Goal: Information Seeking & Learning: Learn about a topic

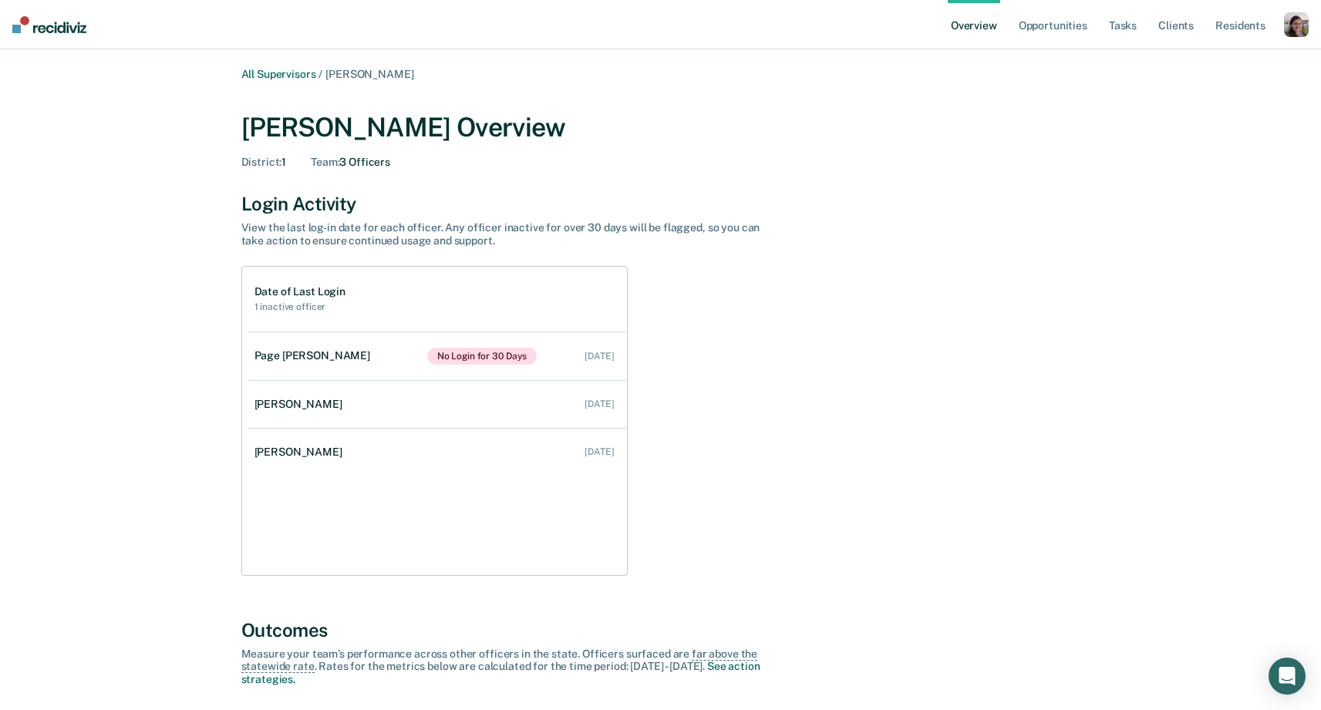
scroll to position [751, 0]
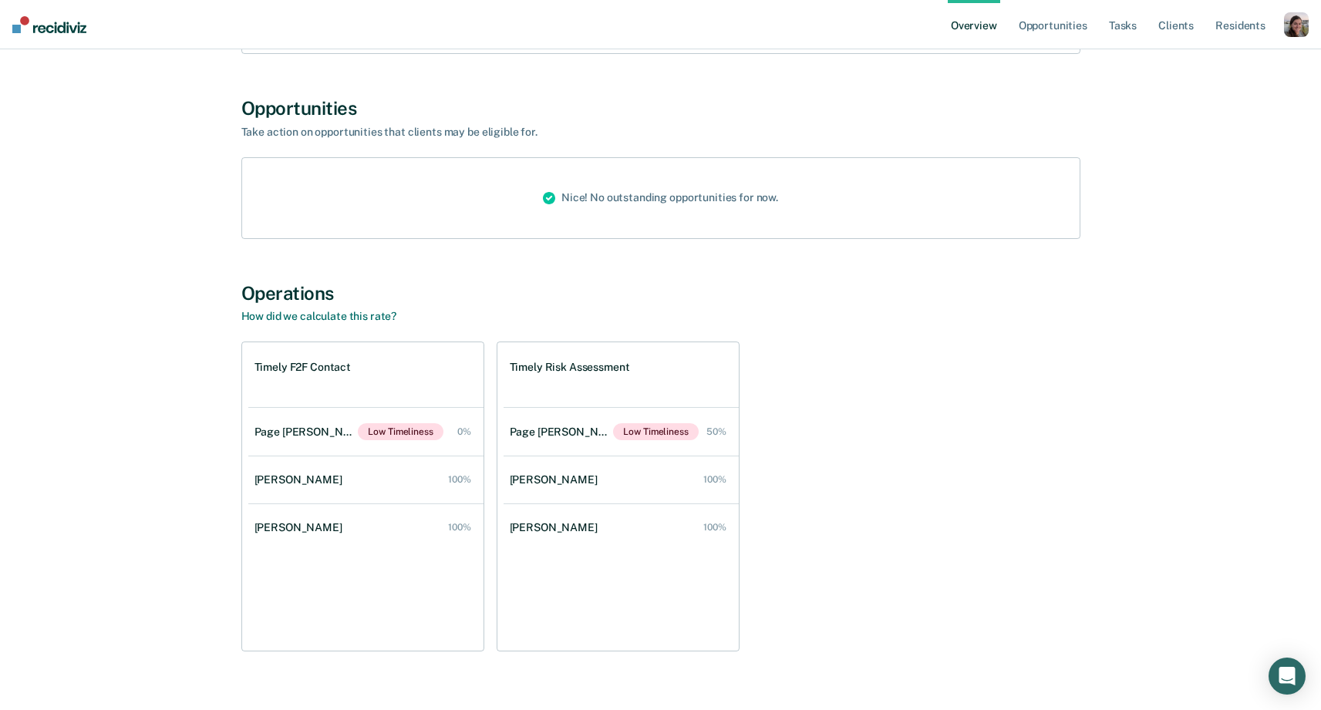
click at [128, 194] on div "All Supervisors / [PERSON_NAME] [PERSON_NAME] Overview District : 1 Team : 3 Of…" at bounding box center [661, 0] width 1284 height 1366
